Goal: Transaction & Acquisition: Purchase product/service

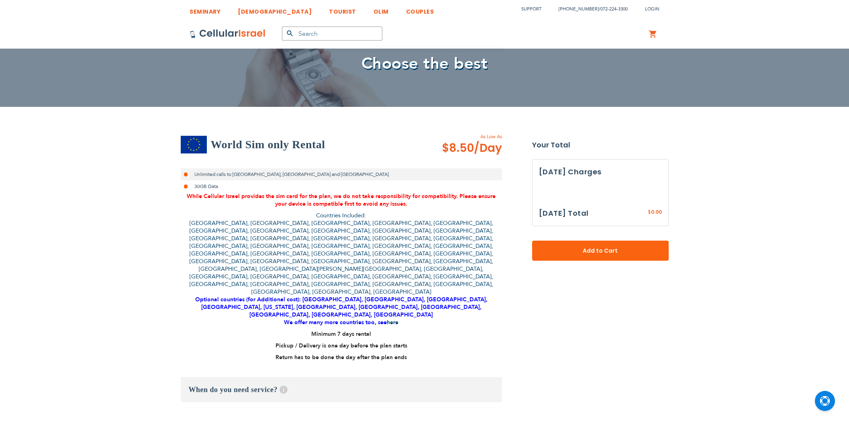
select select
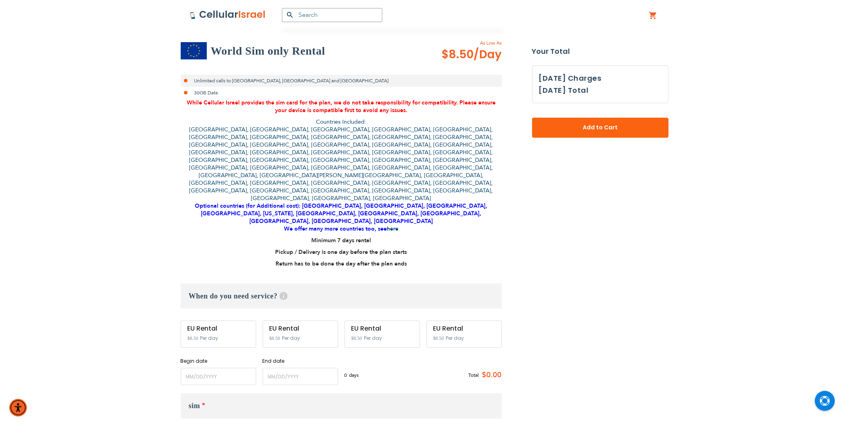
scroll to position [134, 0]
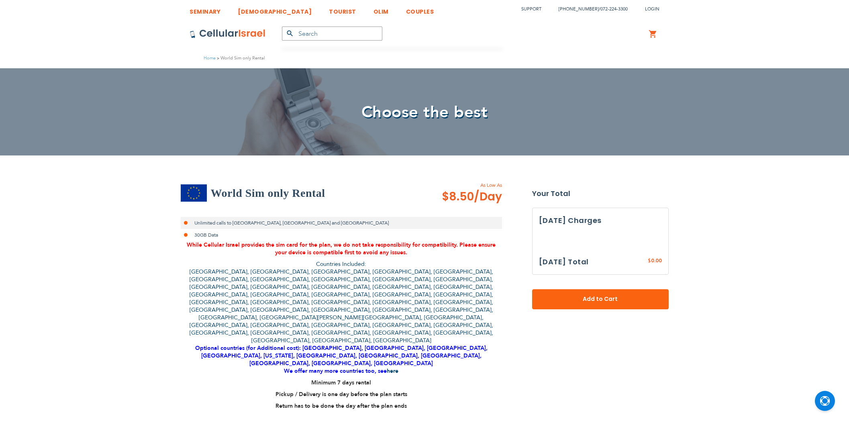
select select
